Goal: Information Seeking & Learning: Learn about a topic

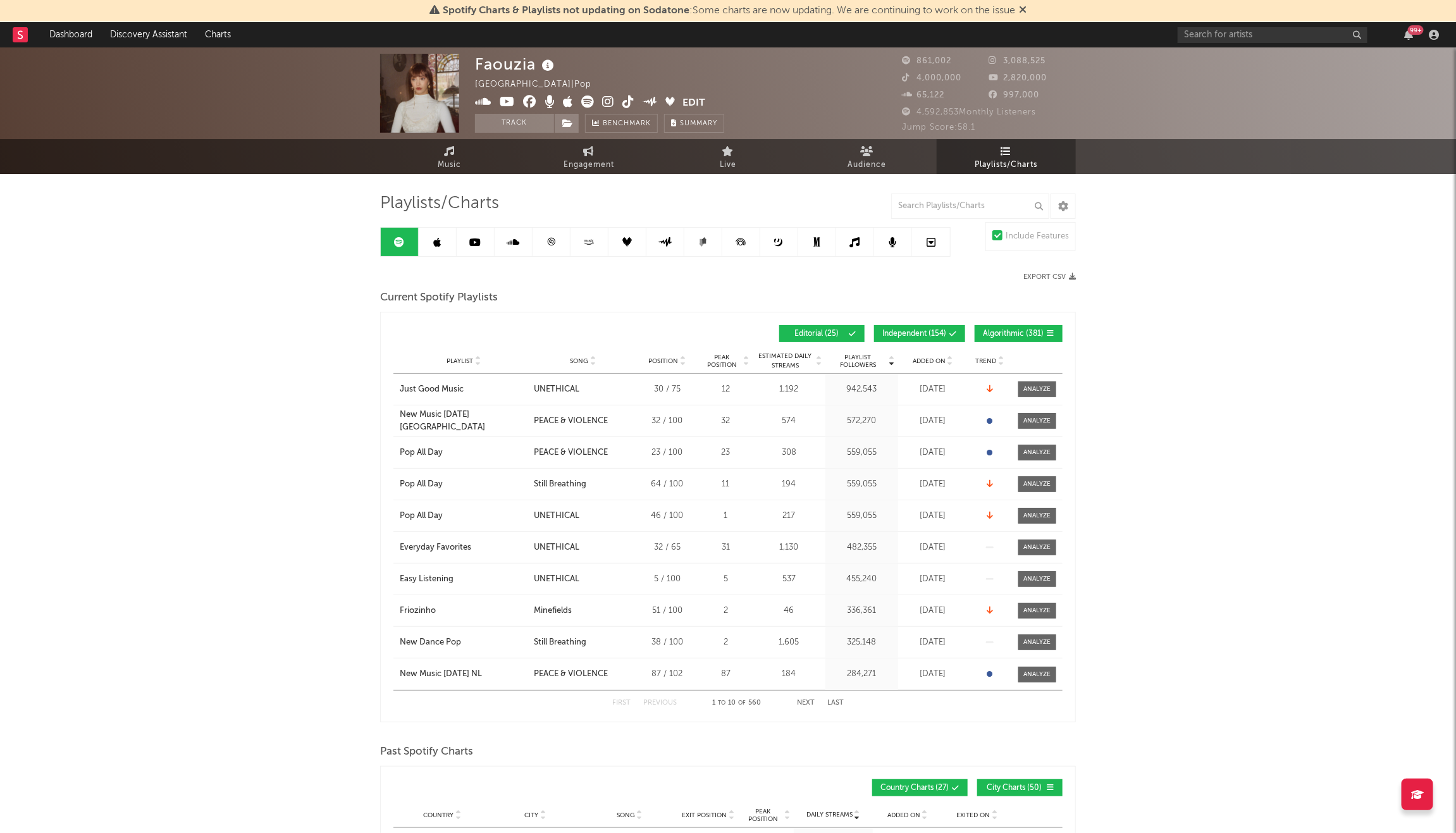
click at [921, 356] on div "Added On" at bounding box center [933, 361] width 63 height 9
click at [596, 154] on link "Engagement" at bounding box center [589, 156] width 139 height 35
select select "1w"
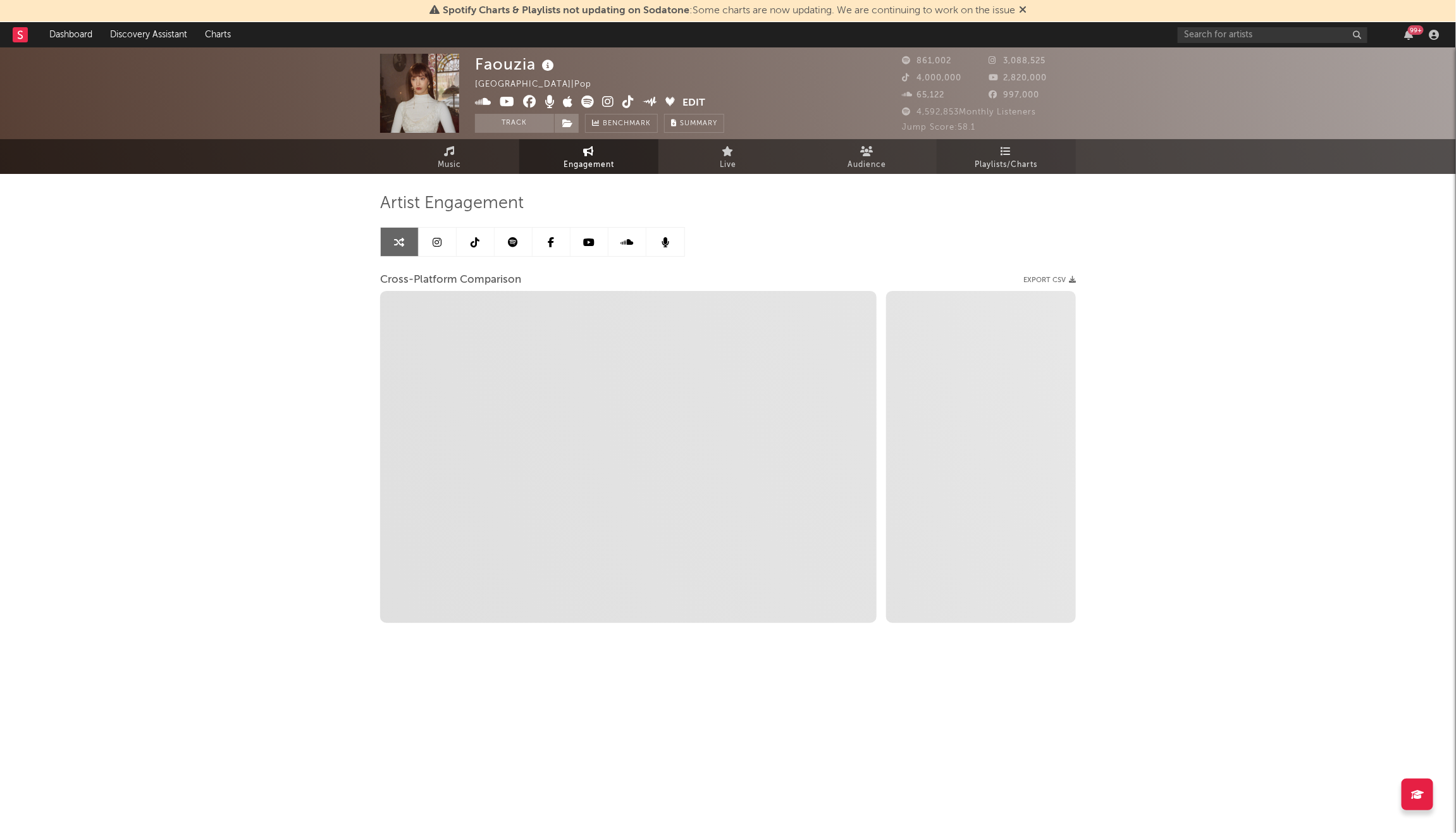
click at [982, 167] on span "Playlists/Charts" at bounding box center [1006, 165] width 63 height 15
